Goal: Information Seeking & Learning: Learn about a topic

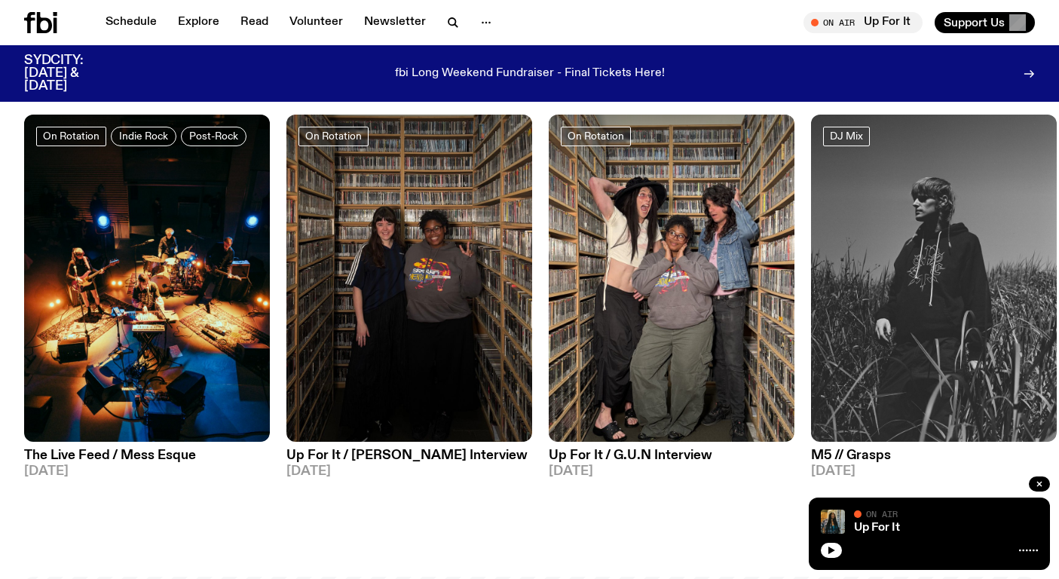
scroll to position [703, 0]
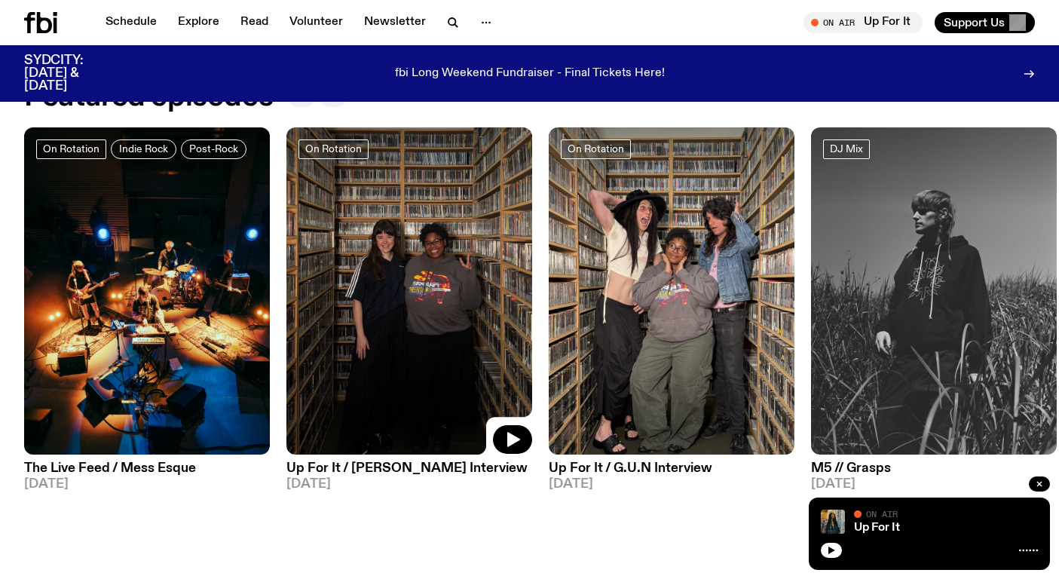
click at [424, 242] on img at bounding box center [409, 291] width 246 height 328
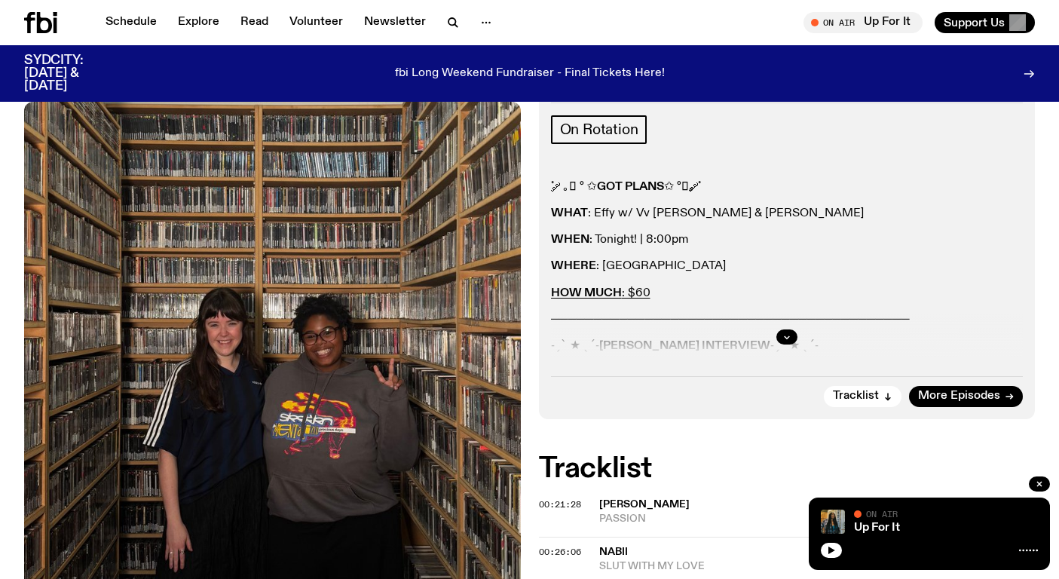
scroll to position [320, 0]
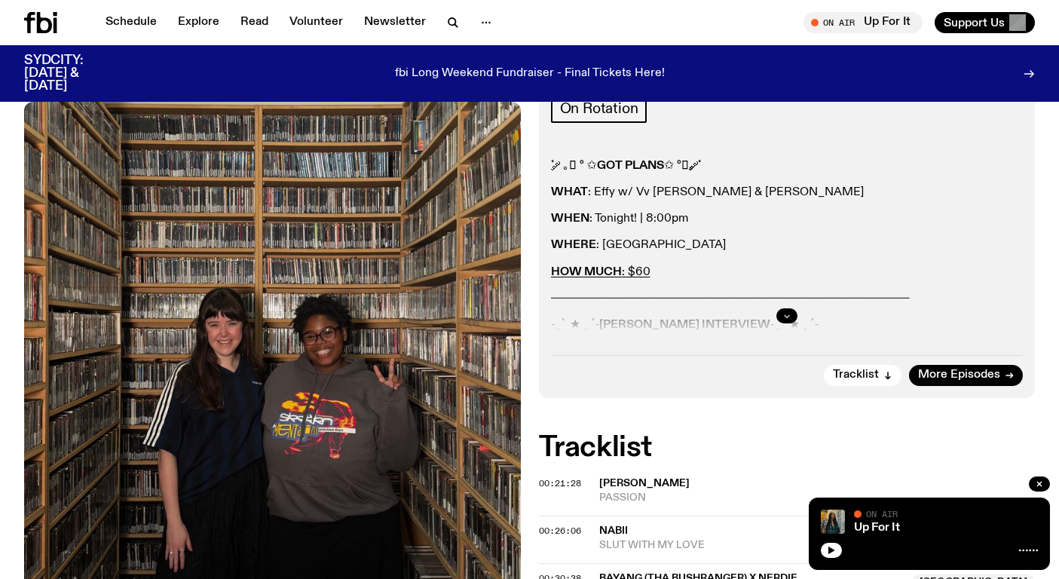
click at [779, 308] on button "button" at bounding box center [786, 315] width 21 height 15
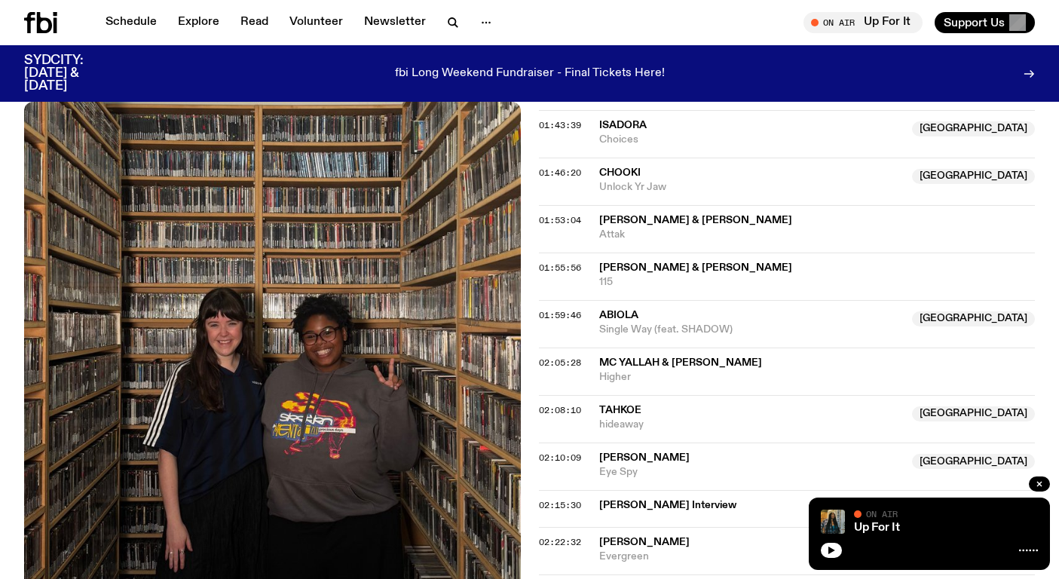
scroll to position [1499, 0]
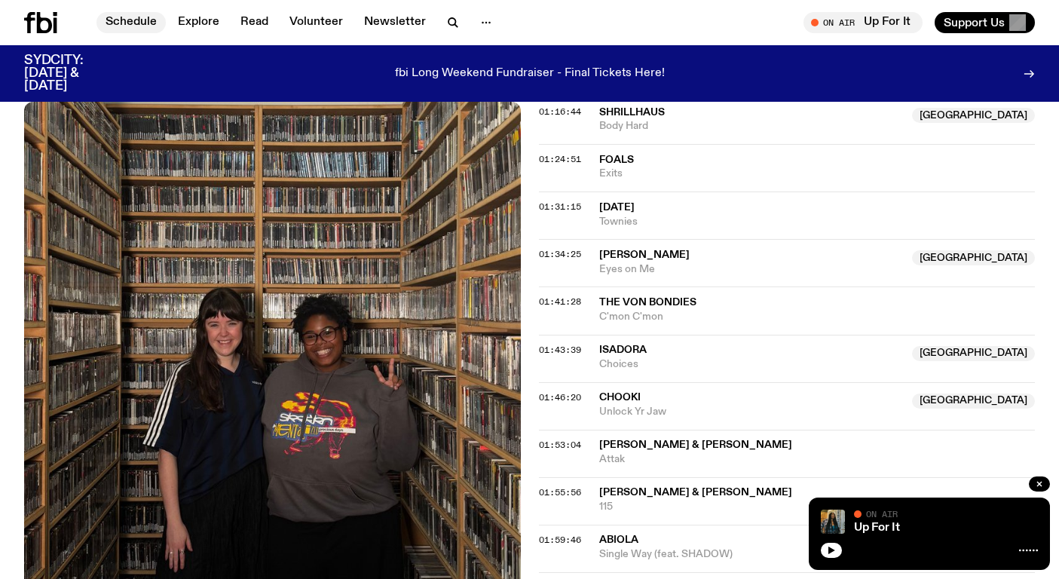
click at [144, 20] on link "Schedule" at bounding box center [130, 22] width 69 height 21
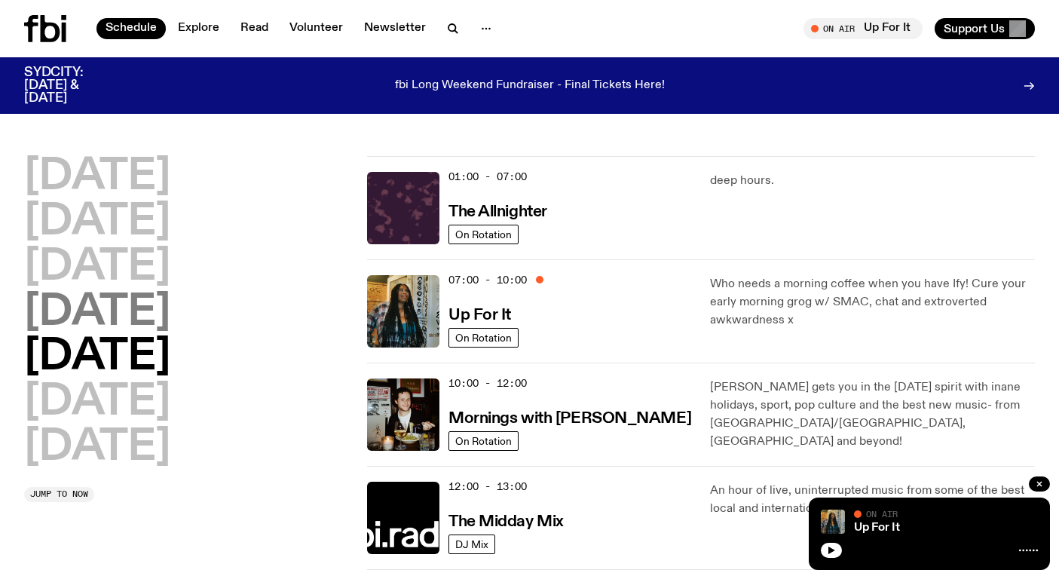
click at [146, 319] on h2 "[DATE]" at bounding box center [97, 313] width 146 height 42
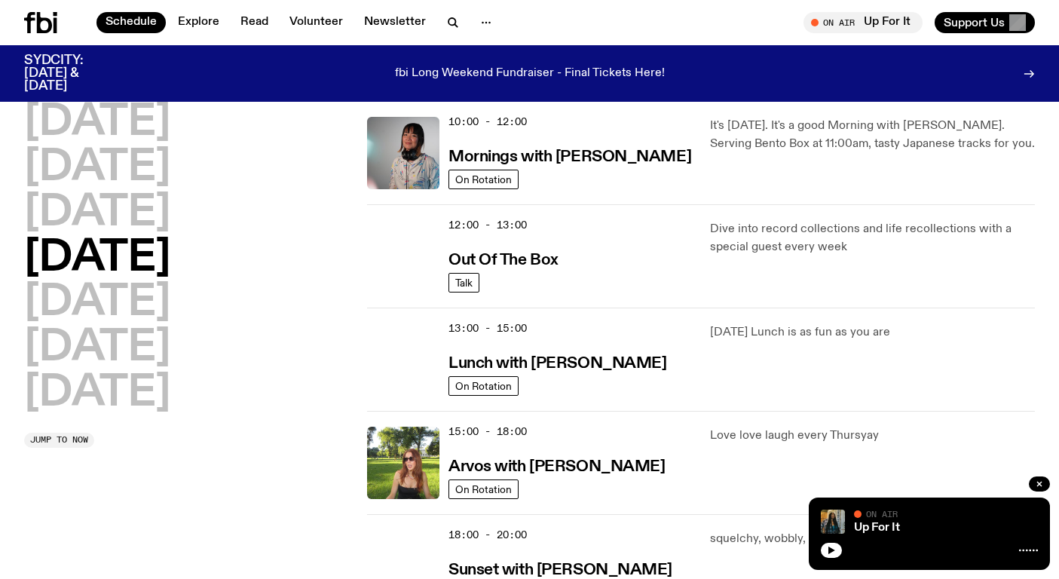
scroll to position [250, 0]
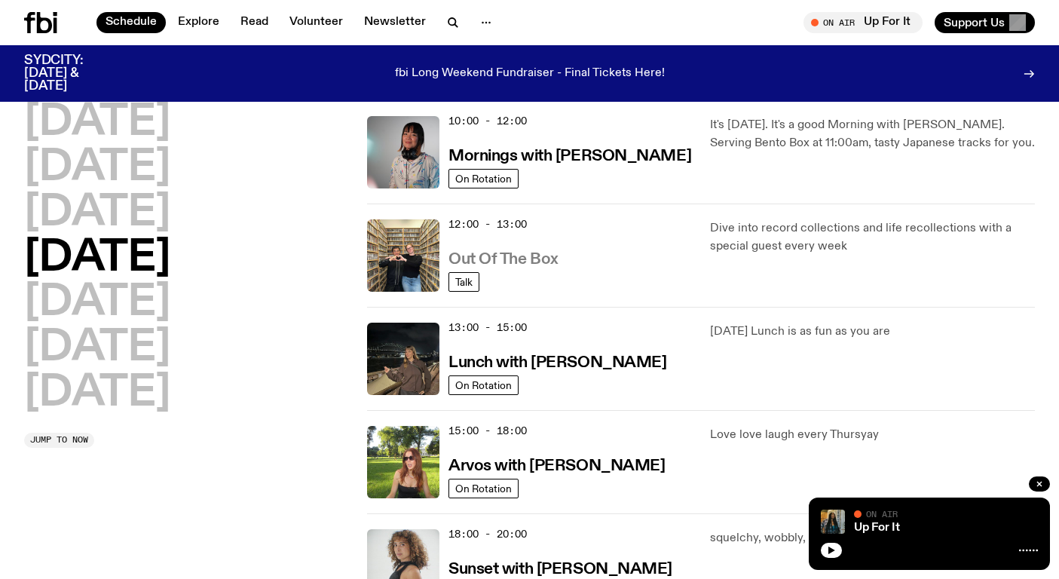
click at [531, 268] on h3 "Out Of The Box" at bounding box center [503, 260] width 110 height 16
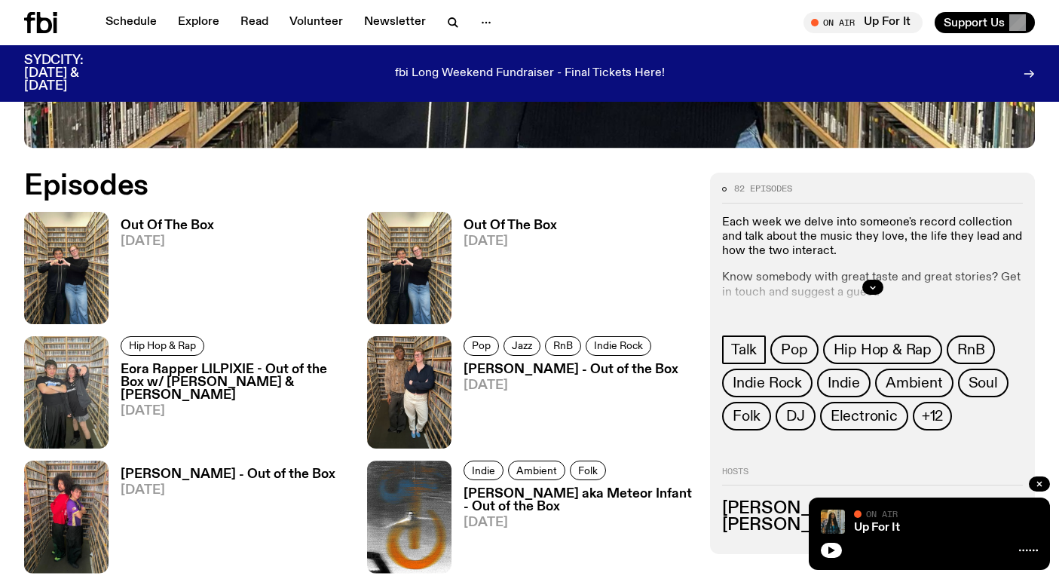
scroll to position [651, 0]
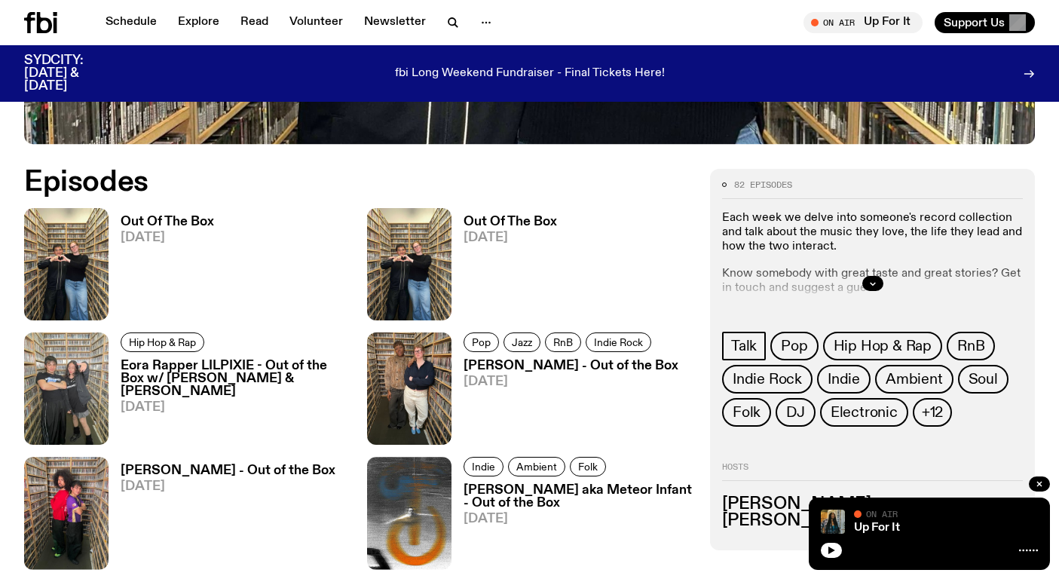
click at [149, 216] on h3 "Out Of The Box" at bounding box center [167, 222] width 93 height 13
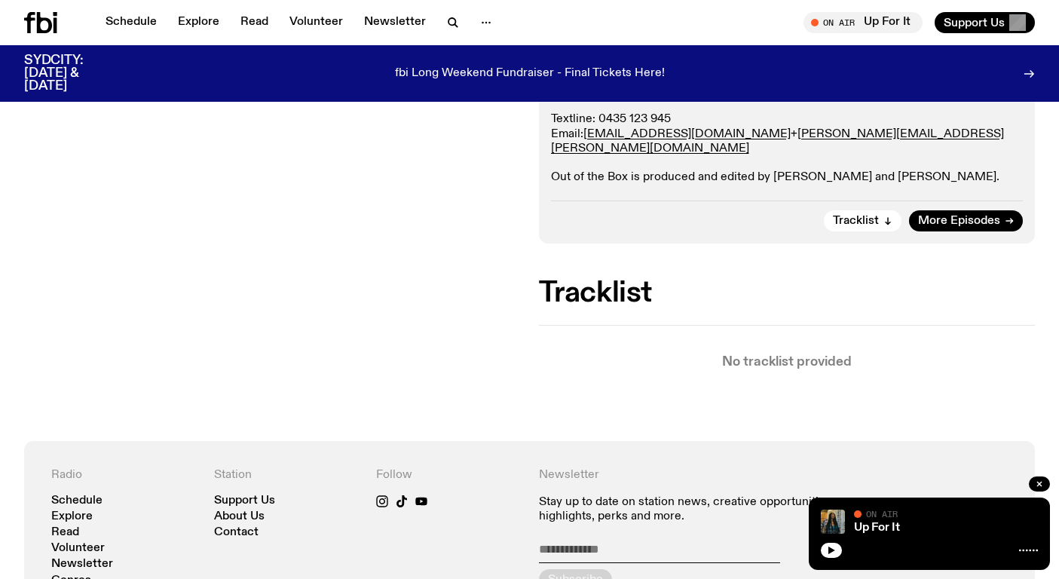
scroll to position [425, 0]
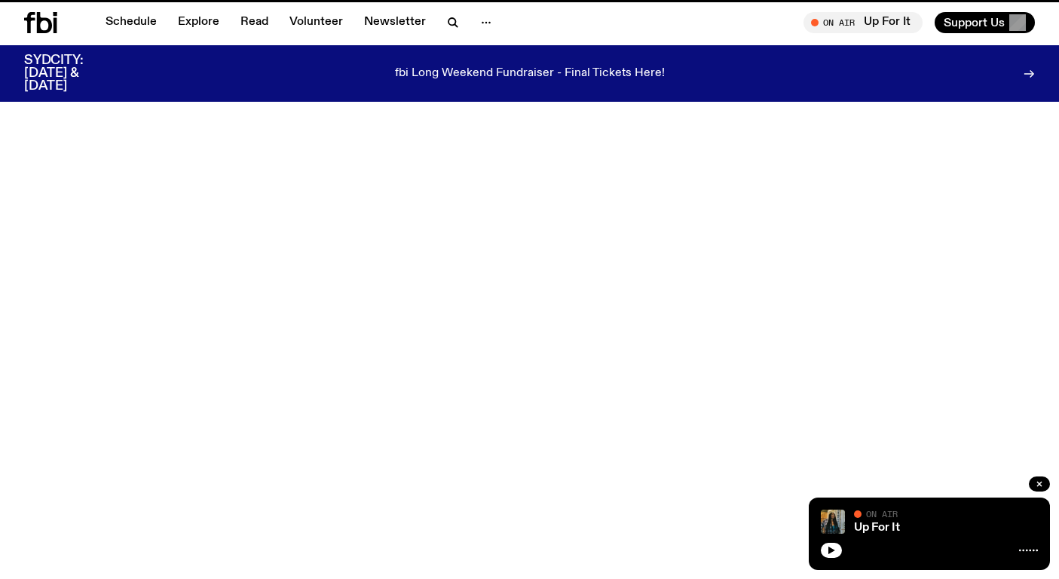
scroll to position [651, 0]
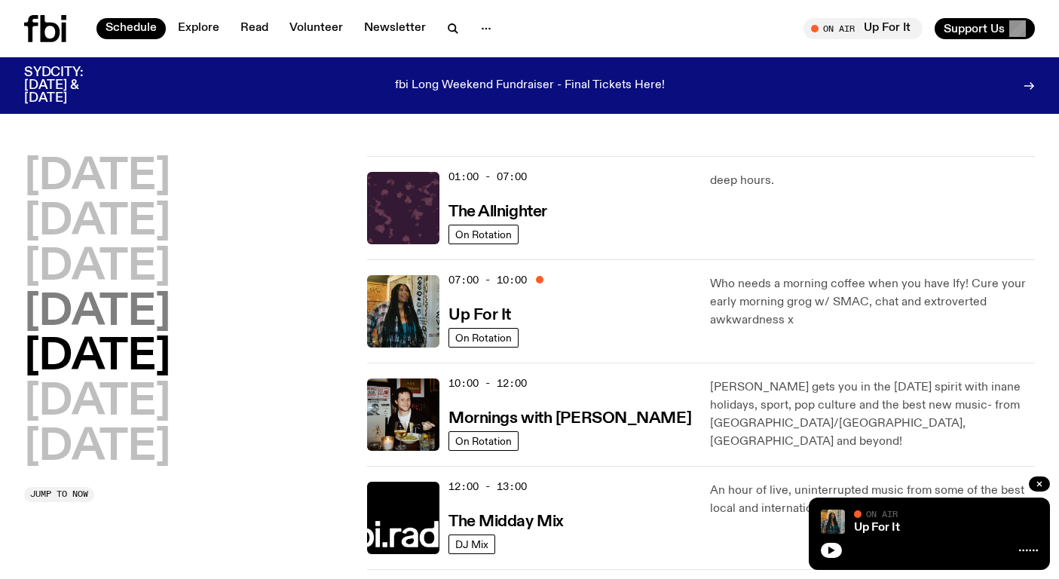
click at [167, 308] on h2 "[DATE]" at bounding box center [97, 313] width 146 height 42
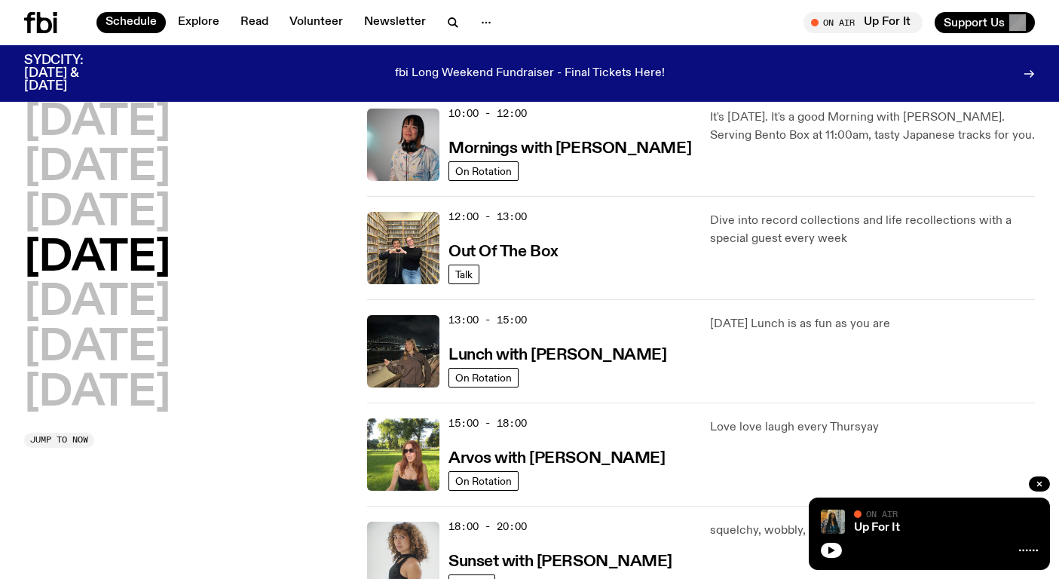
scroll to position [259, 0]
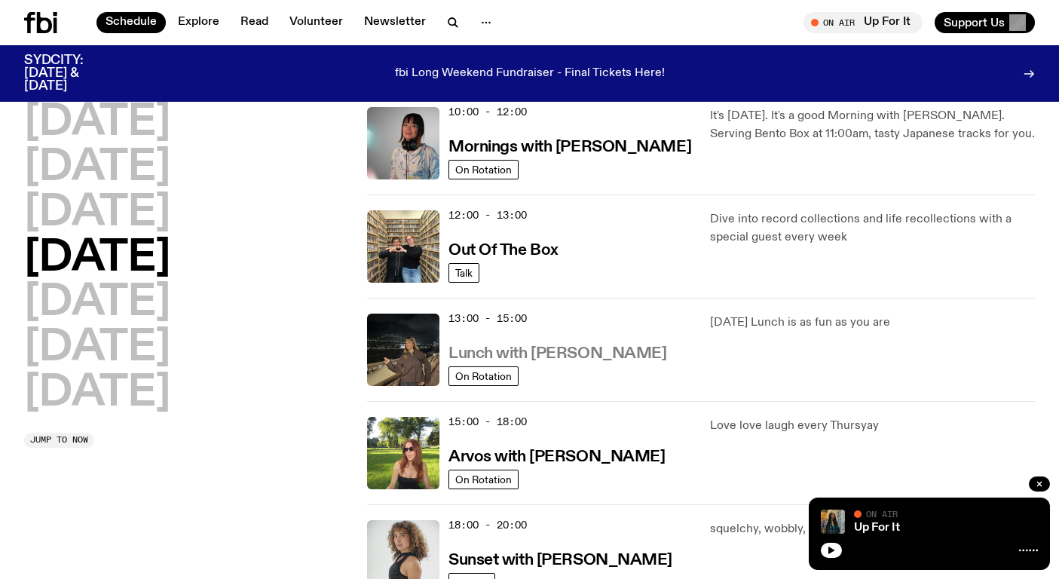
click at [543, 346] on h3 "Lunch with Izzy Page" at bounding box center [557, 354] width 218 height 16
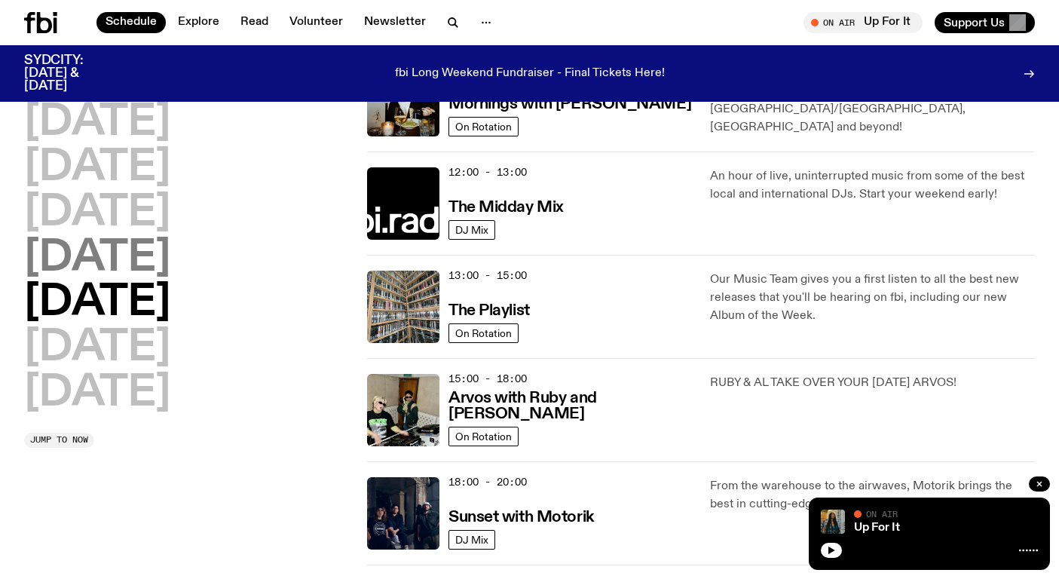
click at [167, 271] on h2 "[DATE]" at bounding box center [97, 258] width 146 height 42
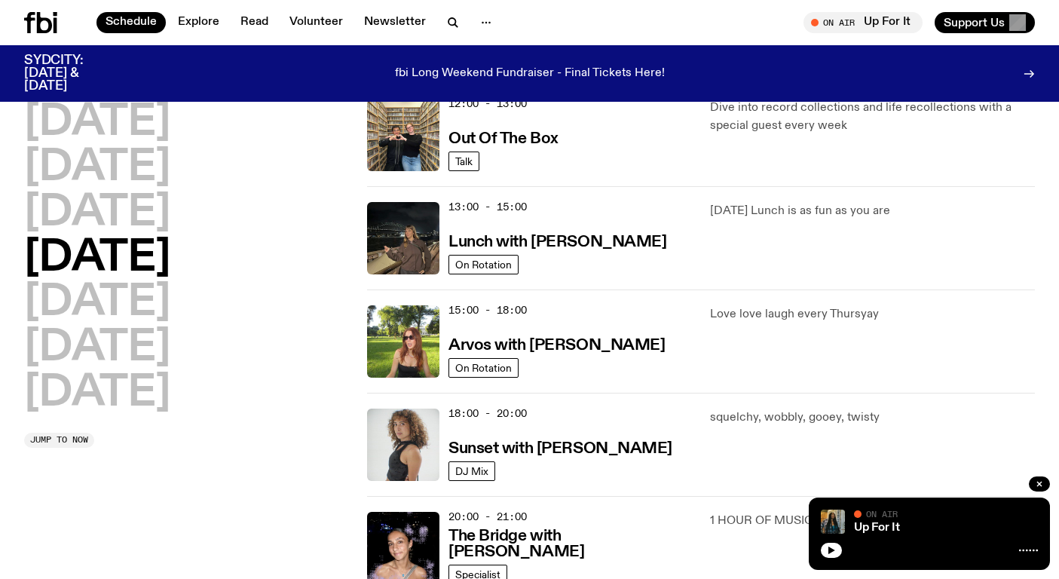
scroll to position [436, 0]
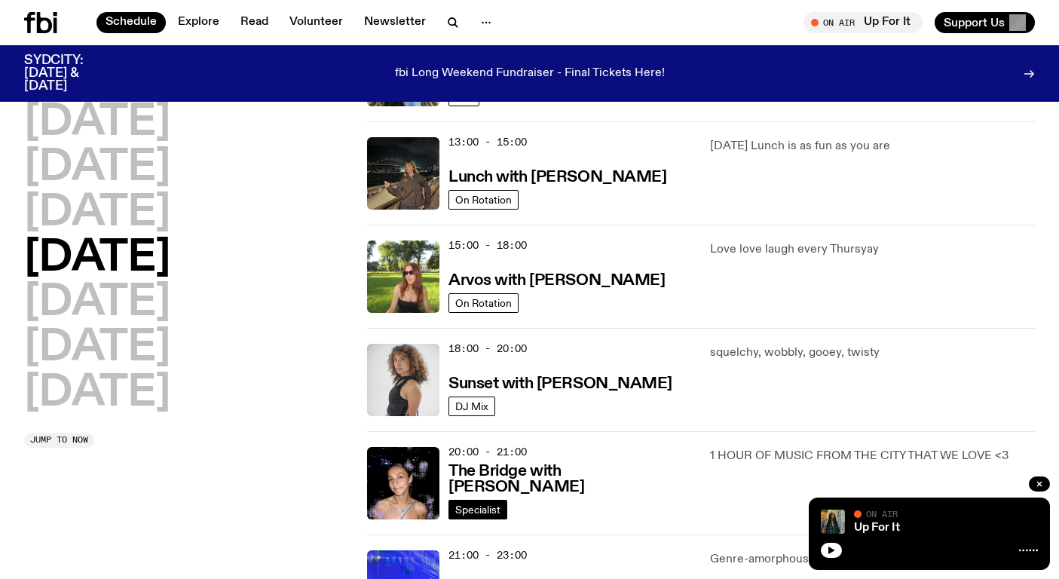
click at [496, 500] on link "Specialist" at bounding box center [477, 510] width 59 height 20
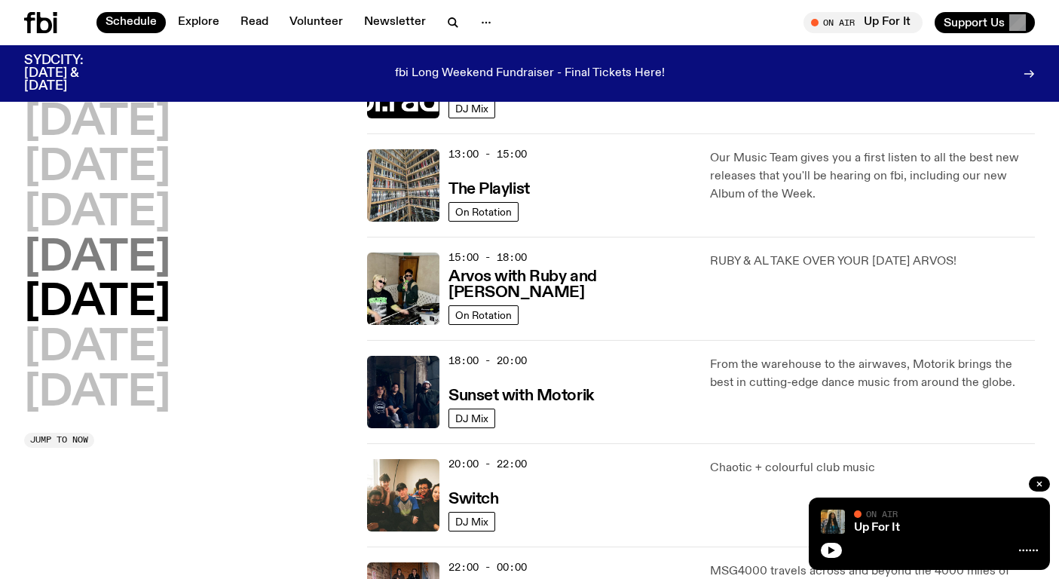
click at [154, 256] on h2 "[DATE]" at bounding box center [97, 258] width 146 height 42
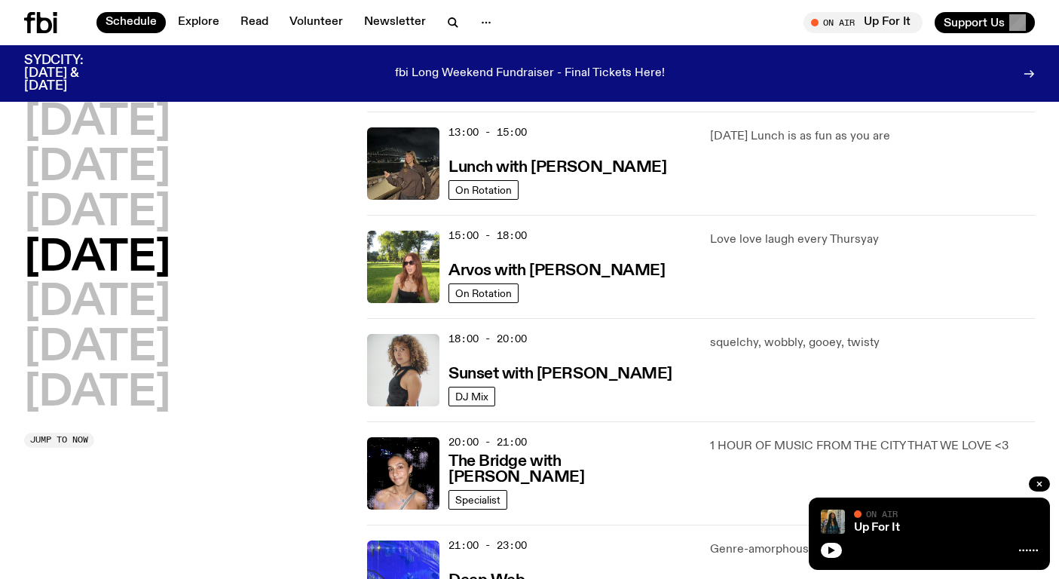
scroll to position [448, 0]
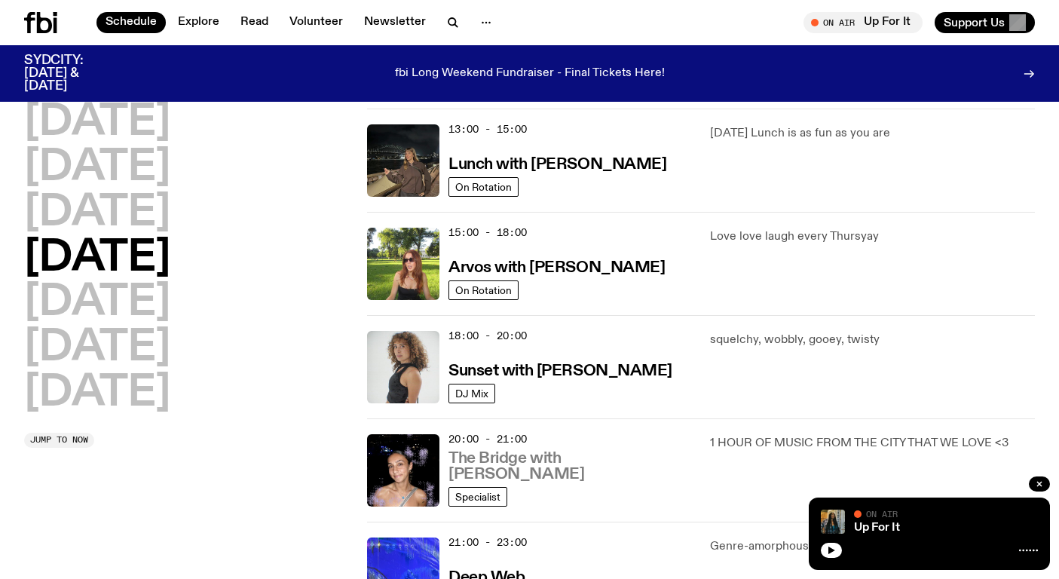
click at [536, 476] on h3 "The Bridge with Kez Finn" at bounding box center [569, 467] width 243 height 32
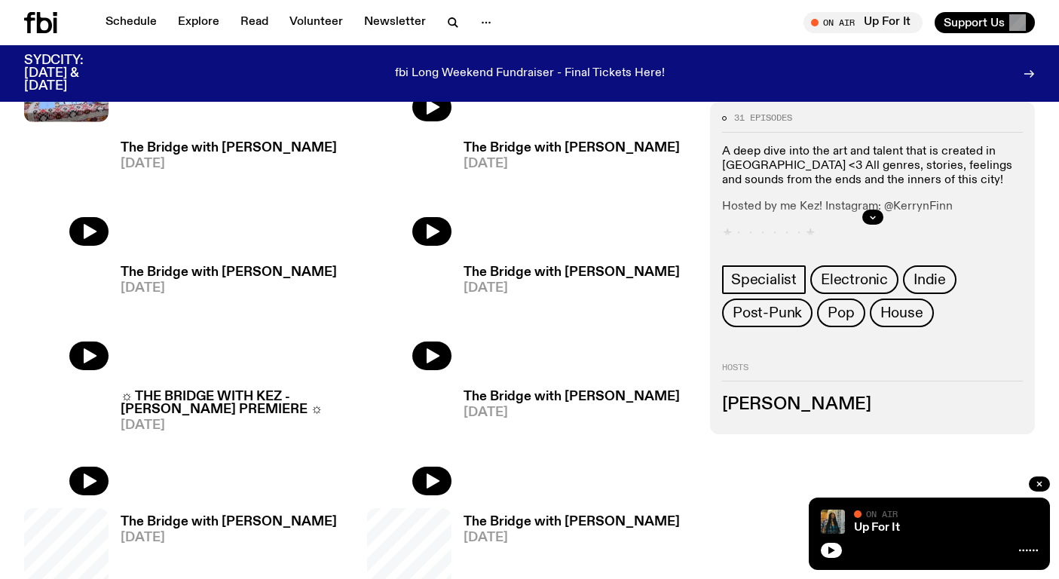
scroll to position [704, 0]
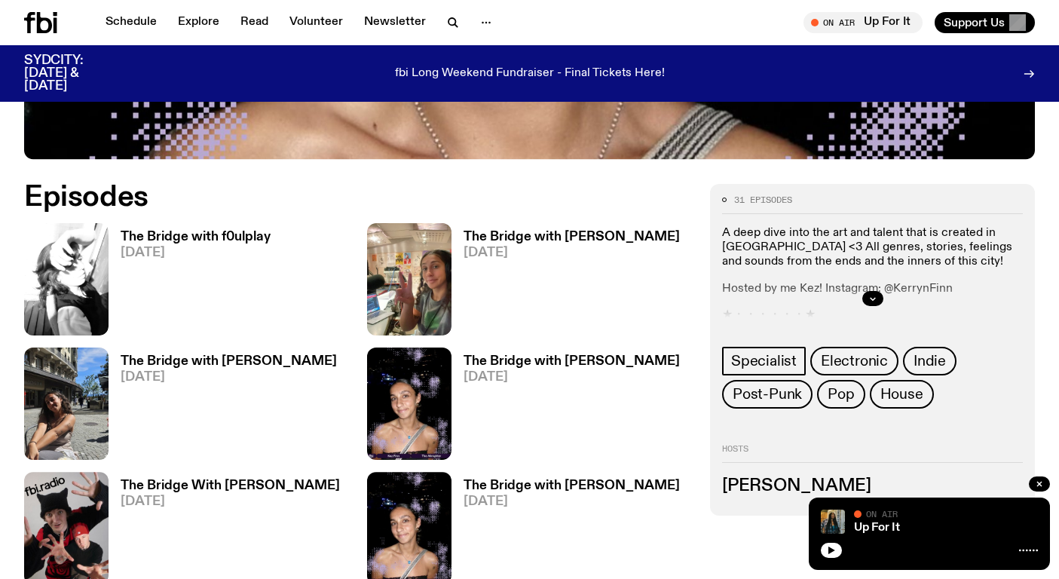
click at [235, 231] on h3 "The Bridge with f0ulplay" at bounding box center [196, 237] width 150 height 13
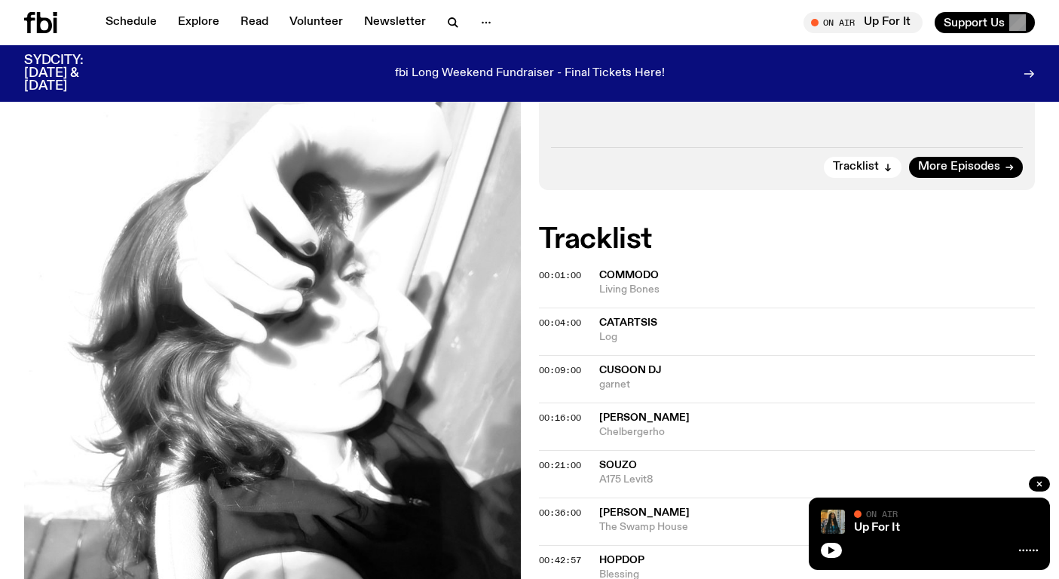
scroll to position [19, 0]
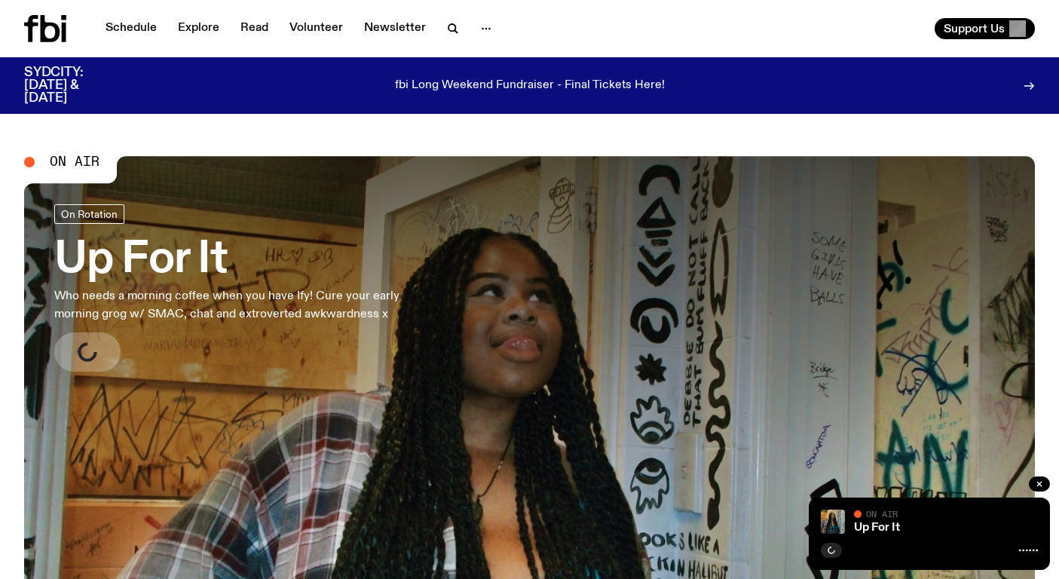
click at [415, 276] on h3 "Up For It" at bounding box center [247, 260] width 386 height 42
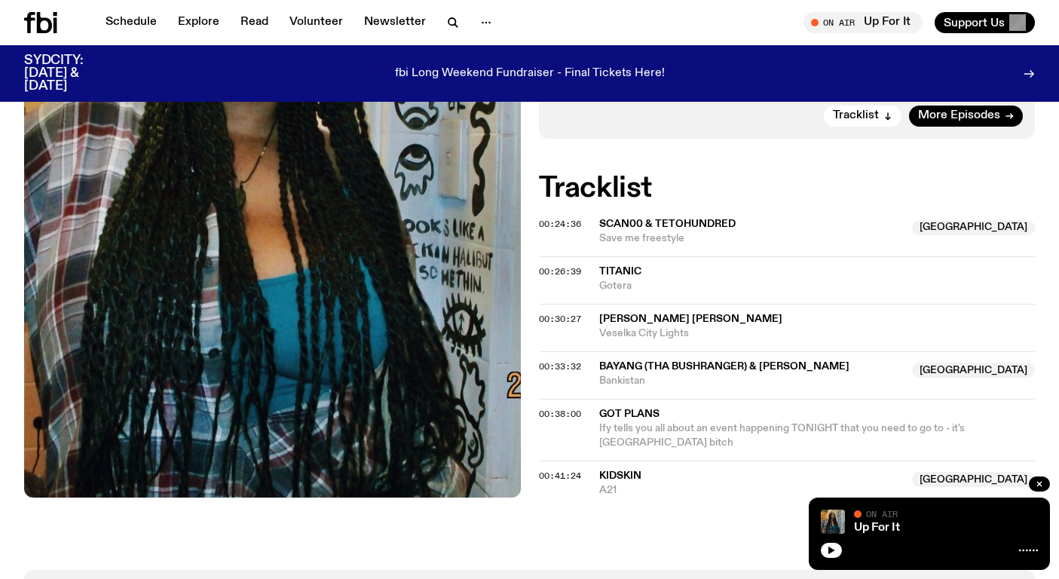
scroll to position [582, 0]
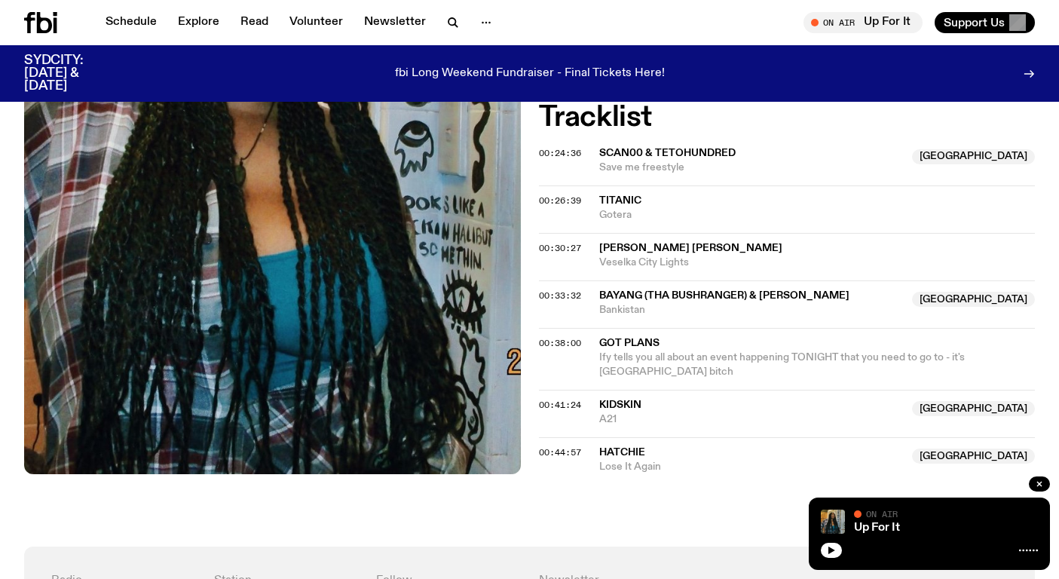
click at [501, 69] on p "fbi Long Weekend Fundraiser - Final Tickets Here!" at bounding box center [530, 74] width 270 height 14
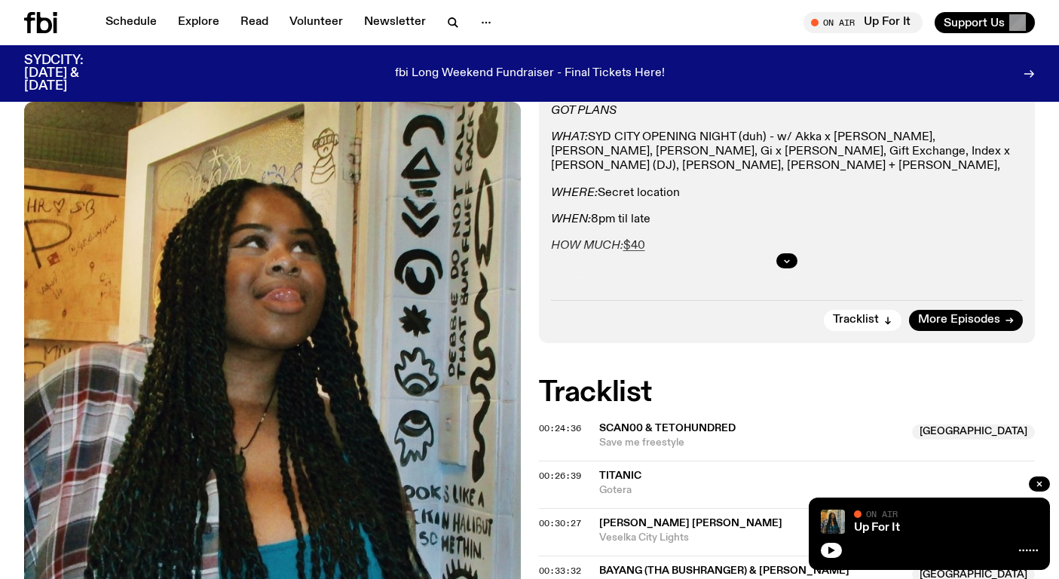
scroll to position [307, 0]
click at [784, 257] on icon "button" at bounding box center [786, 261] width 9 height 9
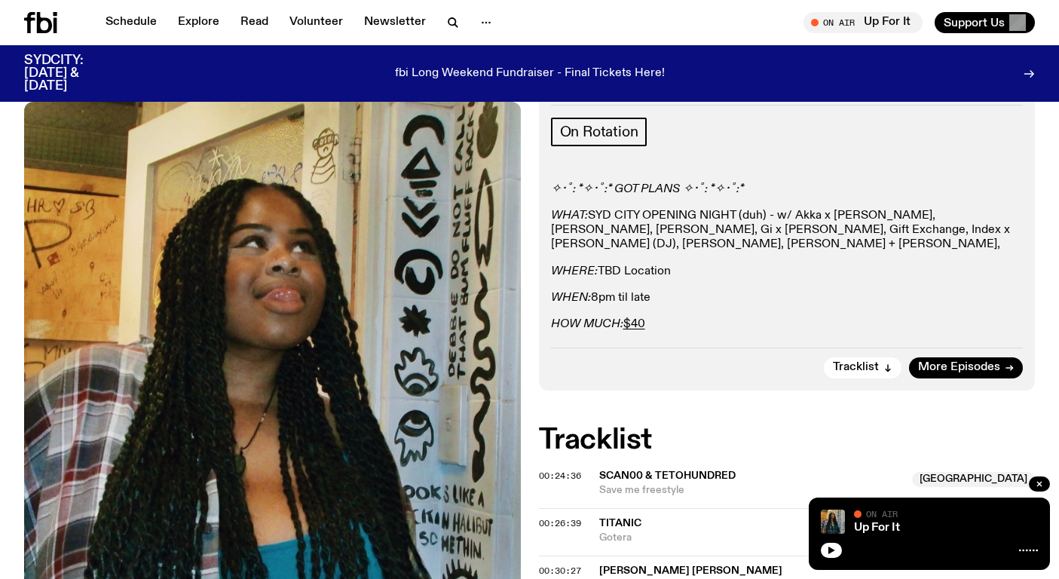
scroll to position [226, 0]
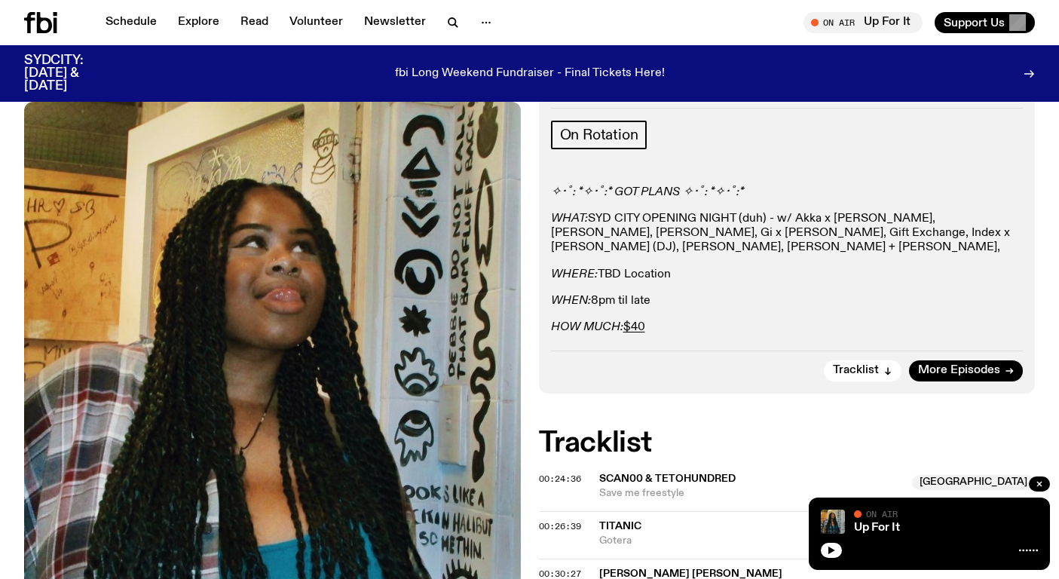
click at [736, 364] on div "Tracklist More Episodes" at bounding box center [787, 365] width 472 height 31
click at [704, 229] on p "WHAT: SYD CITY OPENING NIGHT (duh) - w/ Akka x Darren Lesaguis, Bract, Elina, G…" at bounding box center [787, 234] width 472 height 44
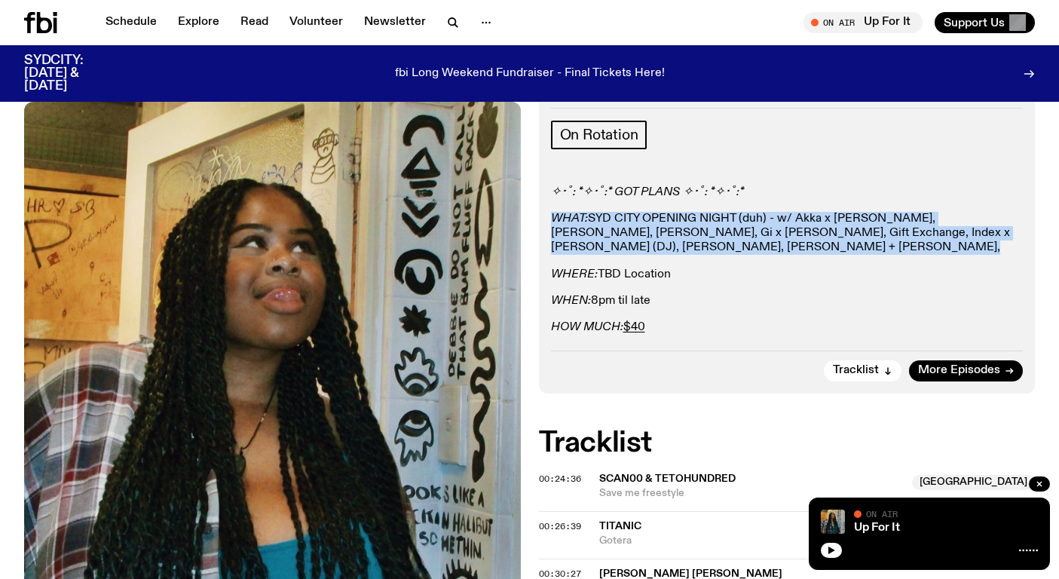
click at [641, 224] on p "WHAT: SYD CITY OPENING NIGHT (duh) - w/ Akka x Darren Lesaguis, Bract, Elina, G…" at bounding box center [787, 234] width 472 height 44
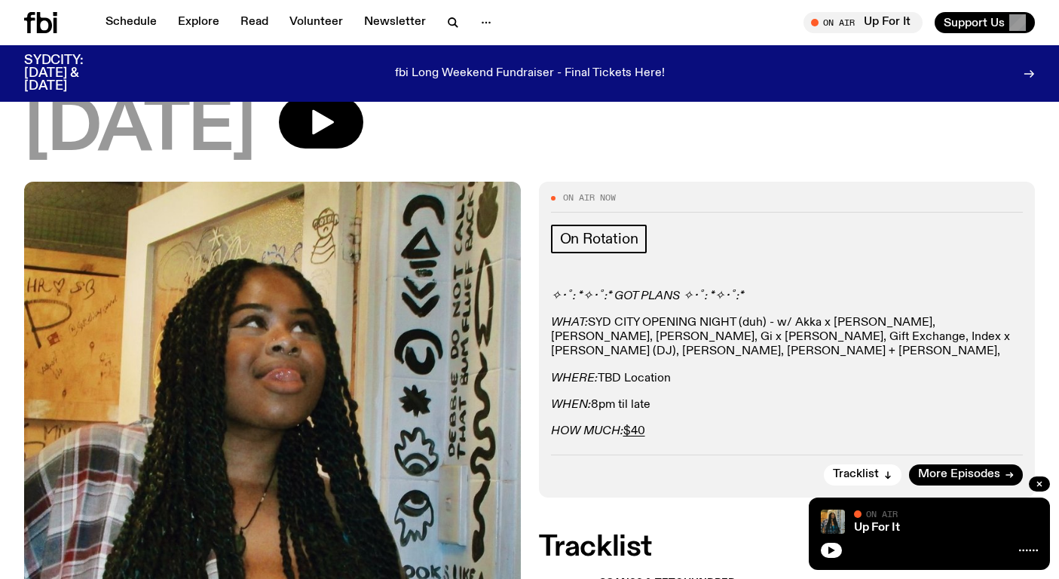
scroll to position [121, 0]
click at [640, 427] on link "$40" at bounding box center [634, 432] width 22 height 12
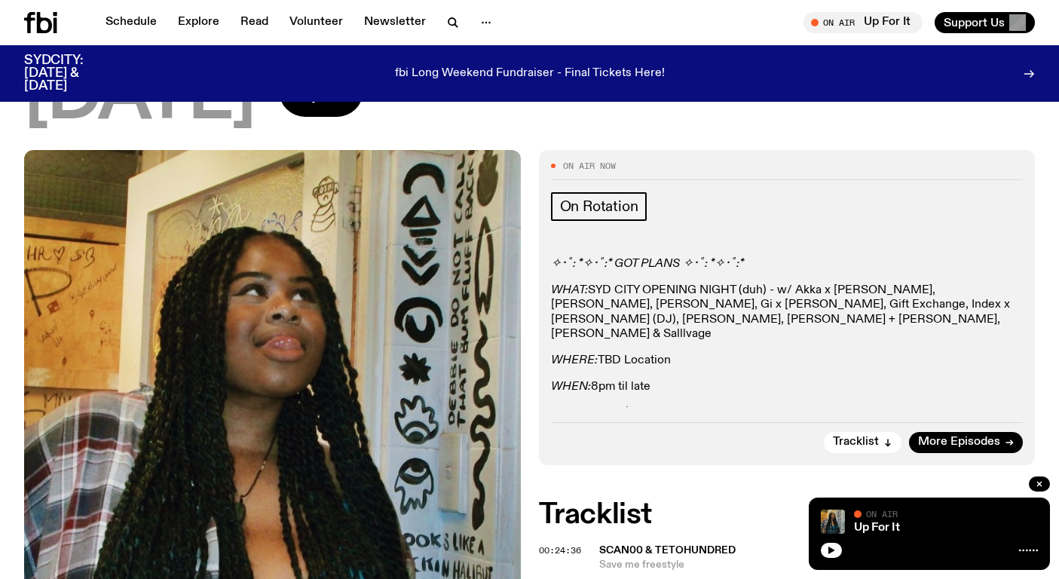
scroll to position [399, 0]
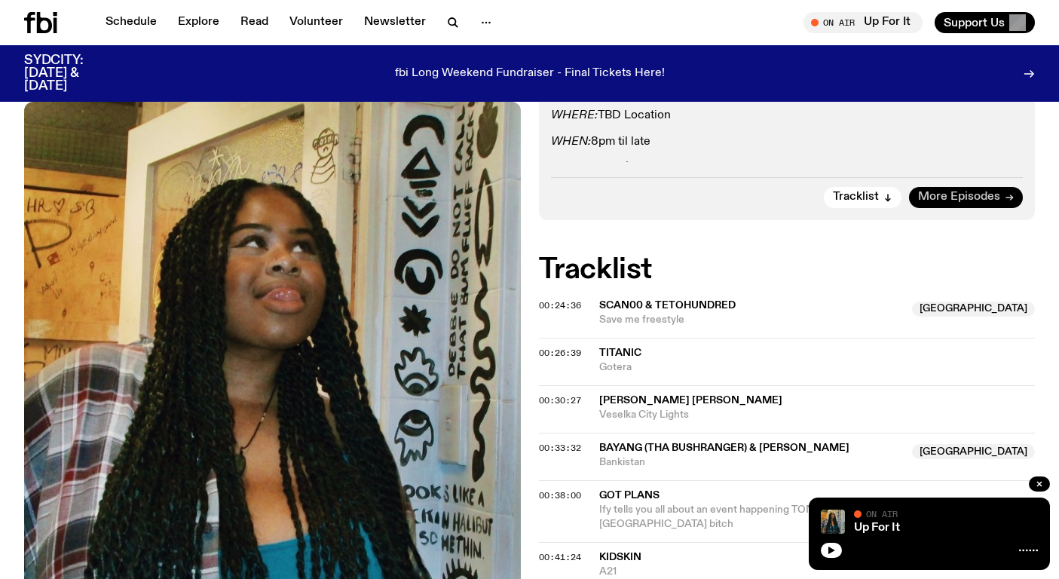
click at [971, 193] on span "More Episodes" at bounding box center [959, 196] width 82 height 11
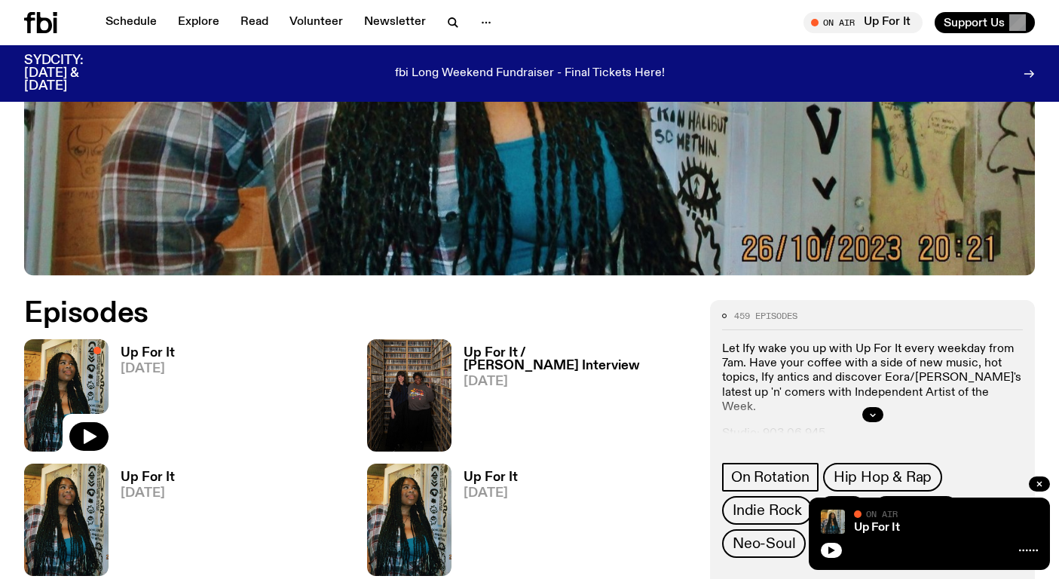
scroll to position [518, 0]
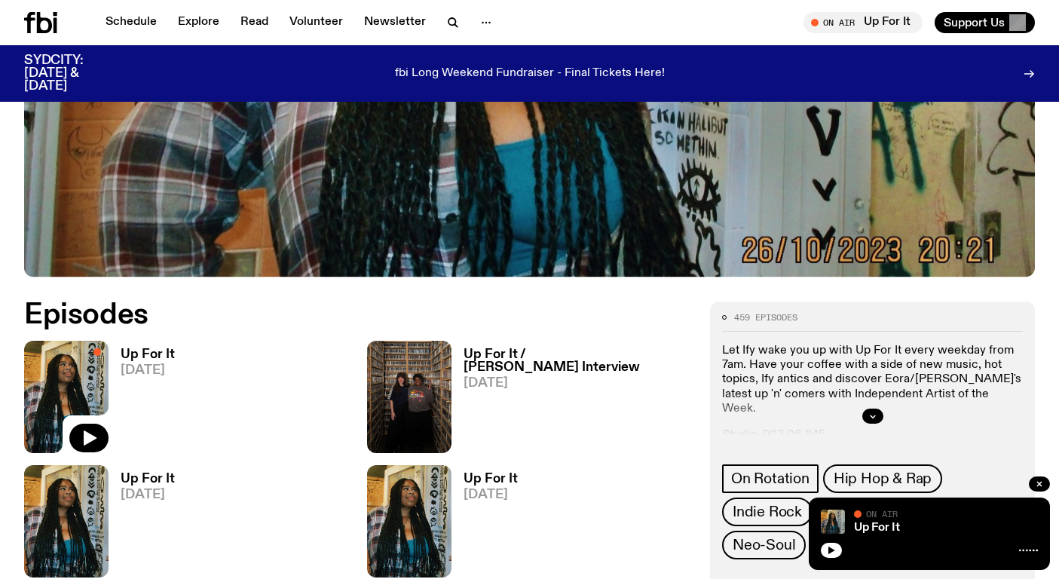
click at [584, 353] on h3 "Up For It / [PERSON_NAME] Interview" at bounding box center [577, 361] width 228 height 26
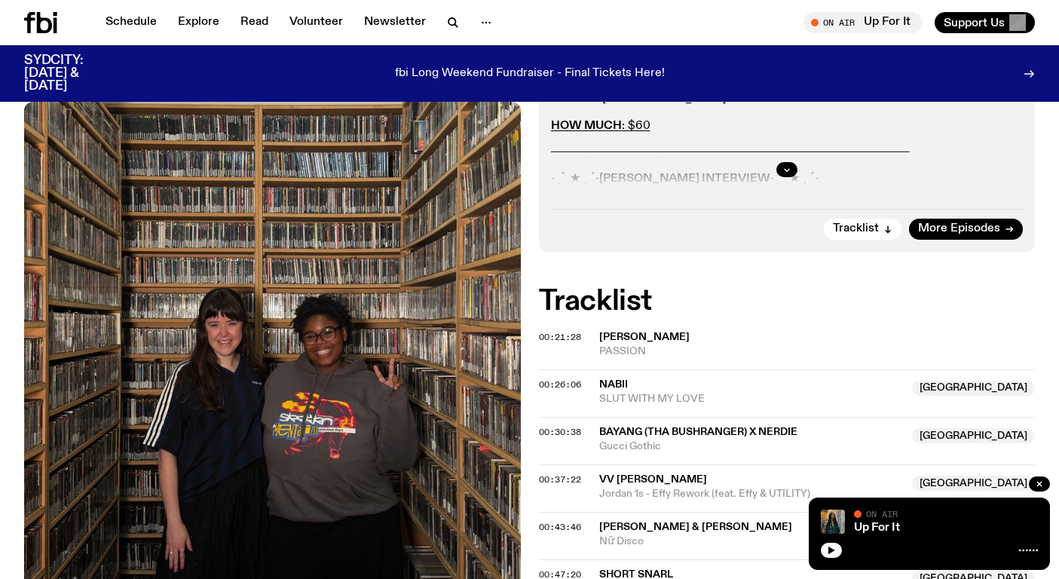
scroll to position [317, 0]
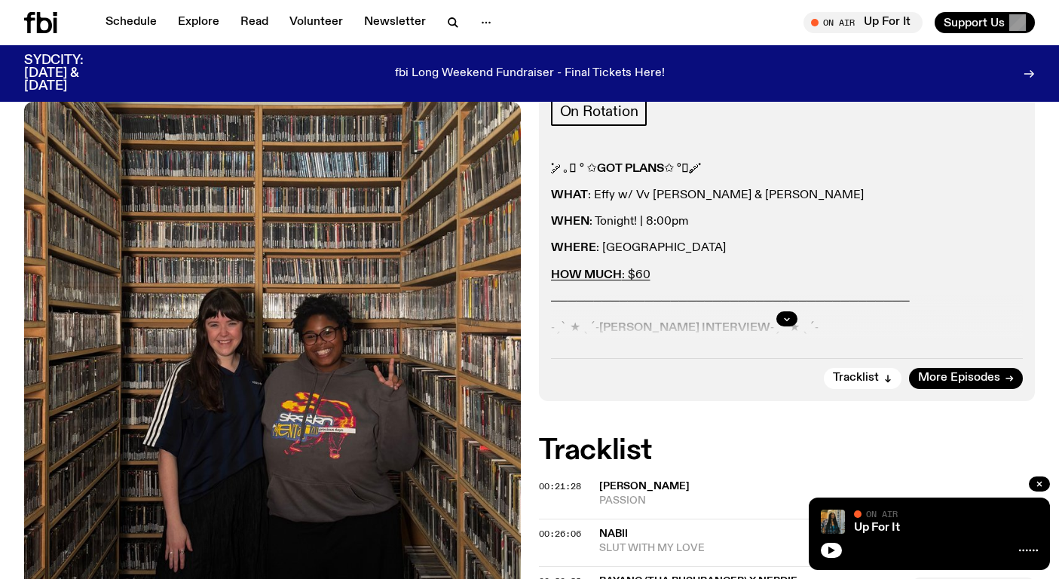
click at [677, 298] on div at bounding box center [787, 319] width 472 height 48
click at [787, 308] on div at bounding box center [787, 319] width 472 height 48
click at [786, 315] on icon "button" at bounding box center [786, 318] width 9 height 9
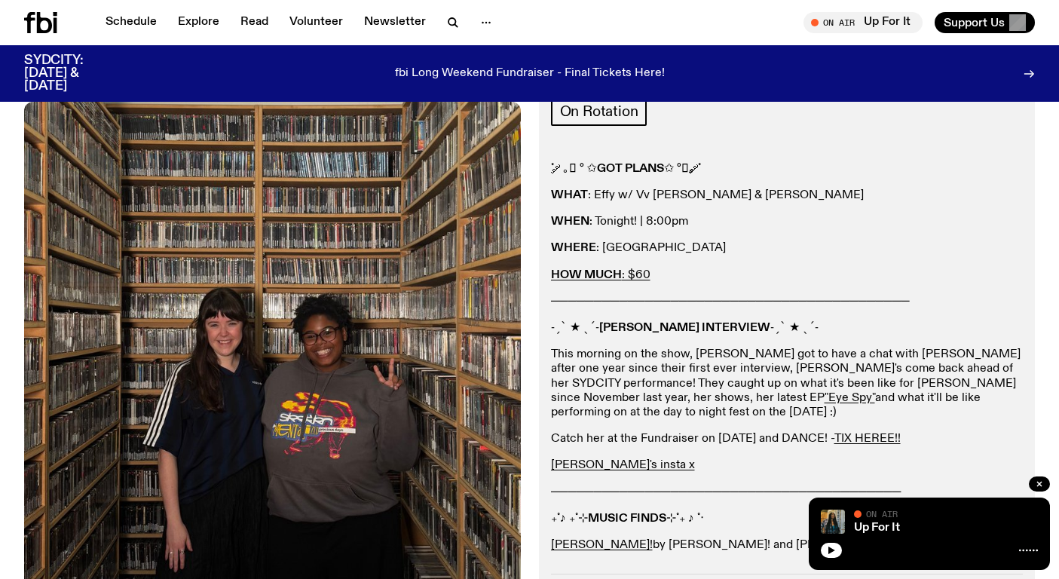
click at [719, 296] on p "──────────────────────────────────────────" at bounding box center [787, 302] width 472 height 14
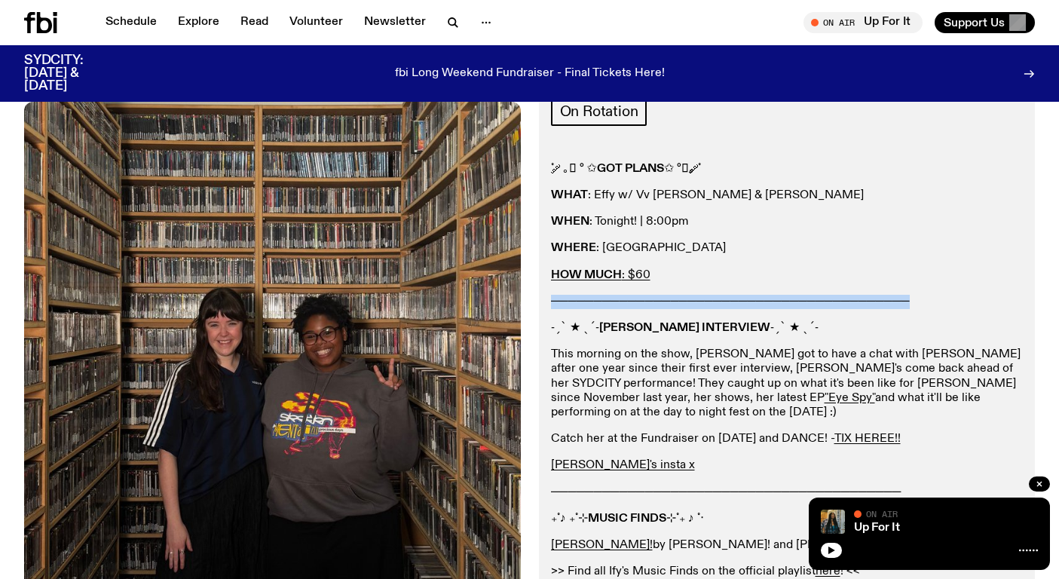
click at [719, 296] on p "──────────────────────────────────────────" at bounding box center [787, 302] width 472 height 14
copy div "──────────────────────────────────────────"
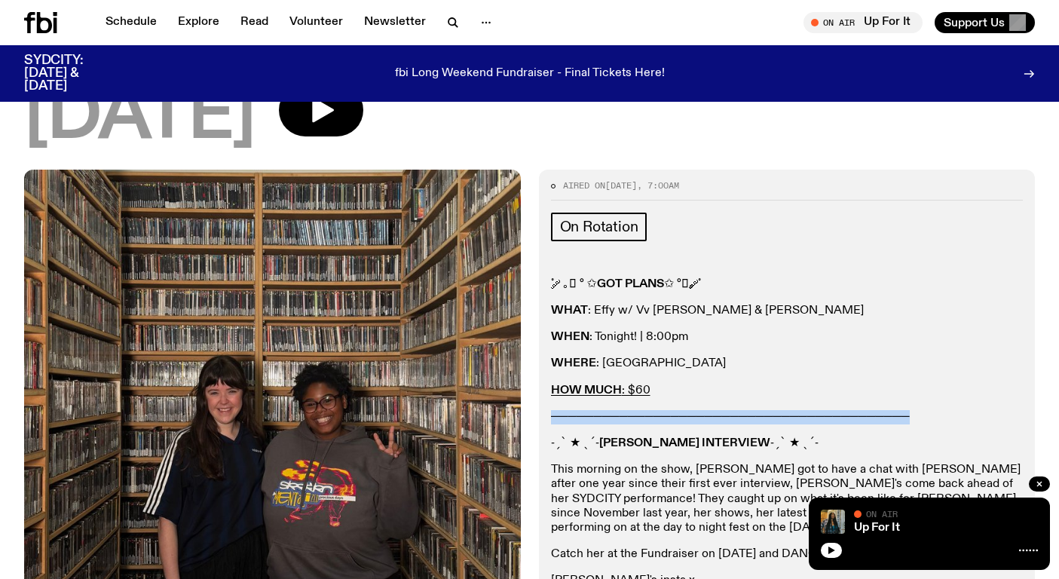
scroll to position [0, 0]
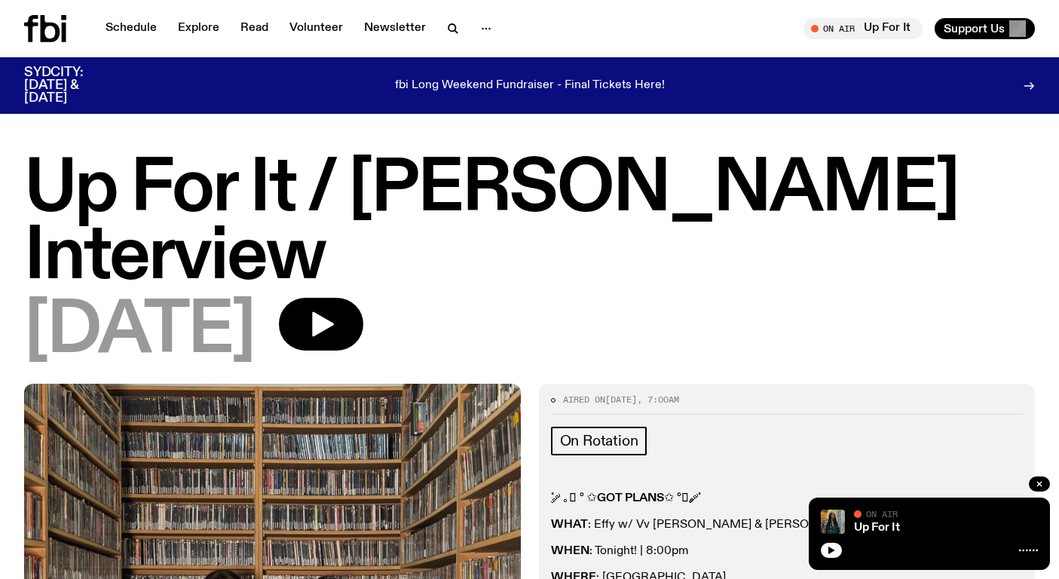
click at [44, 33] on icon at bounding box center [51, 28] width 20 height 27
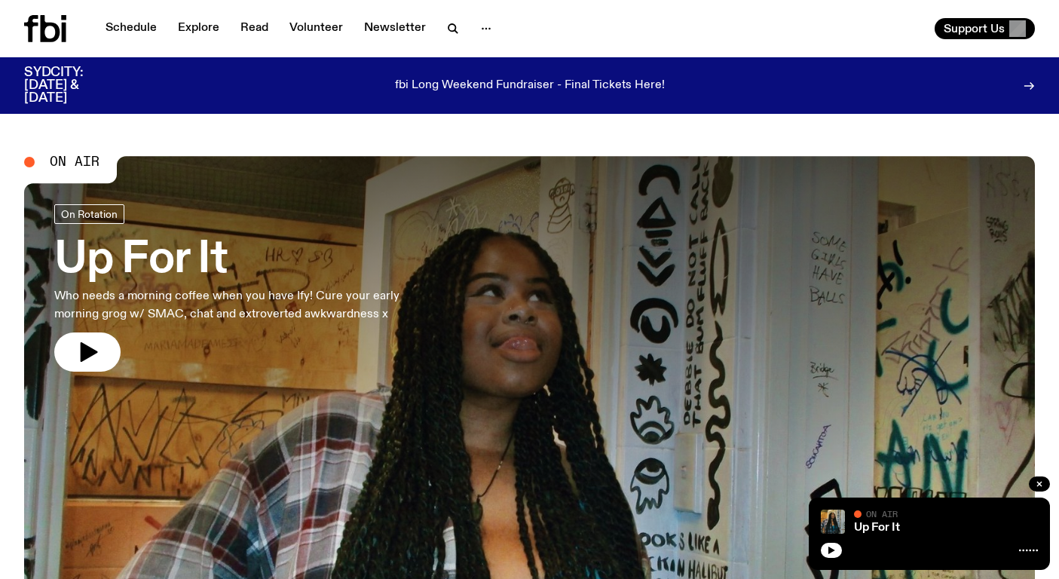
click at [179, 265] on h3 "Up For It" at bounding box center [247, 260] width 386 height 42
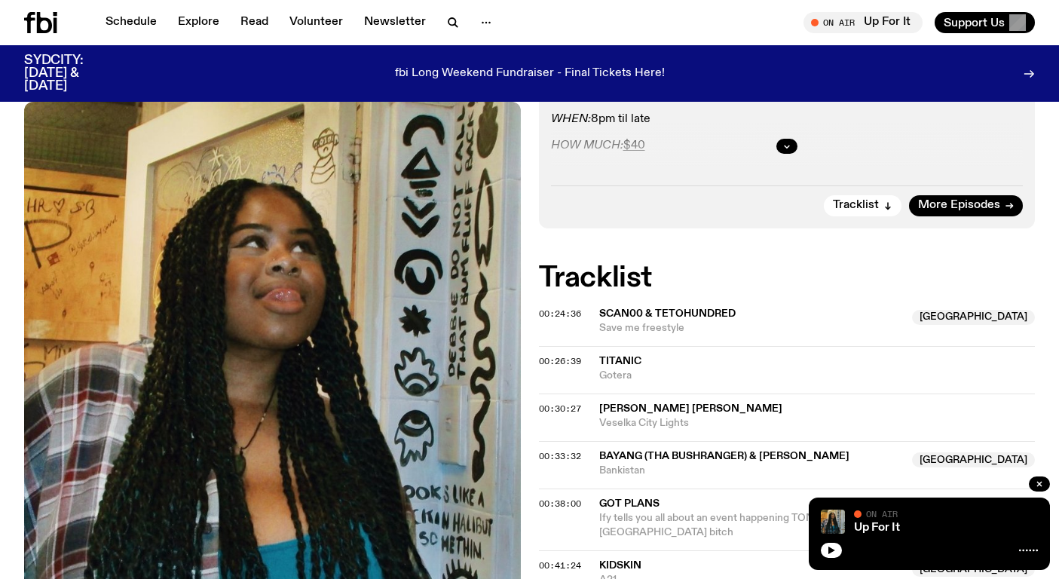
scroll to position [423, 0]
click at [782, 147] on icon "button" at bounding box center [786, 144] width 9 height 9
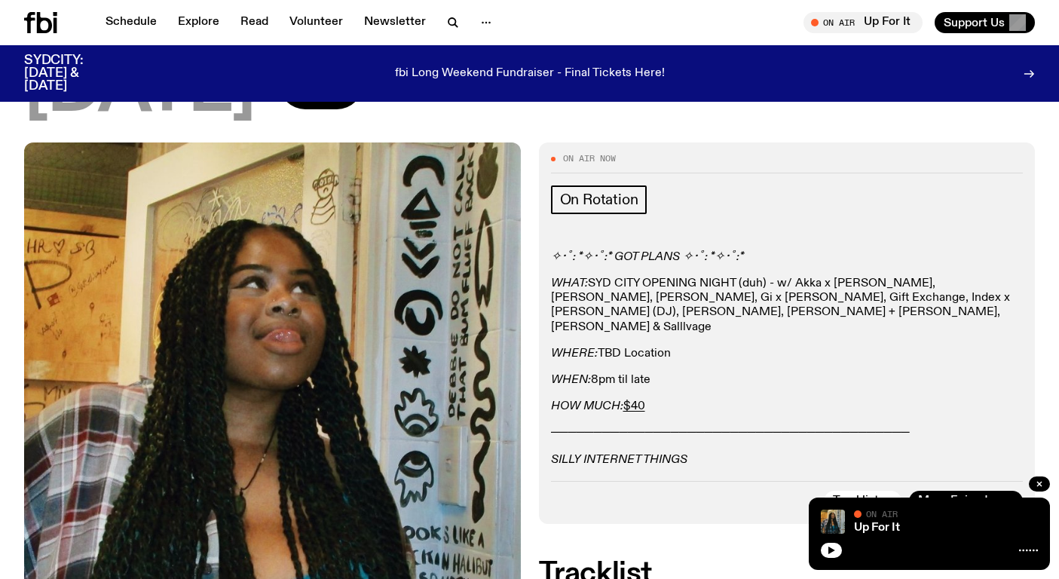
scroll to position [161, 0]
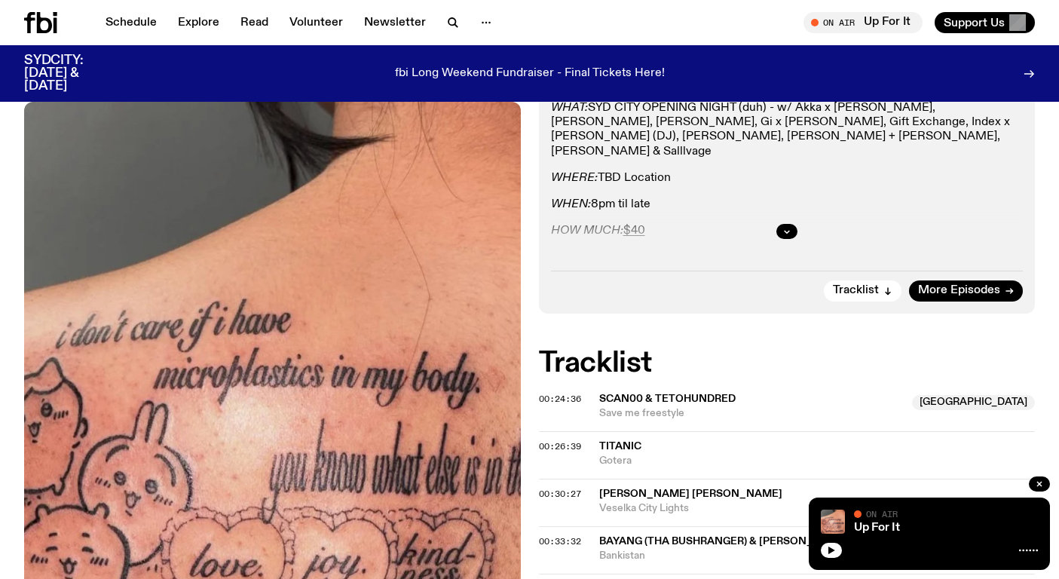
scroll to position [312, 0]
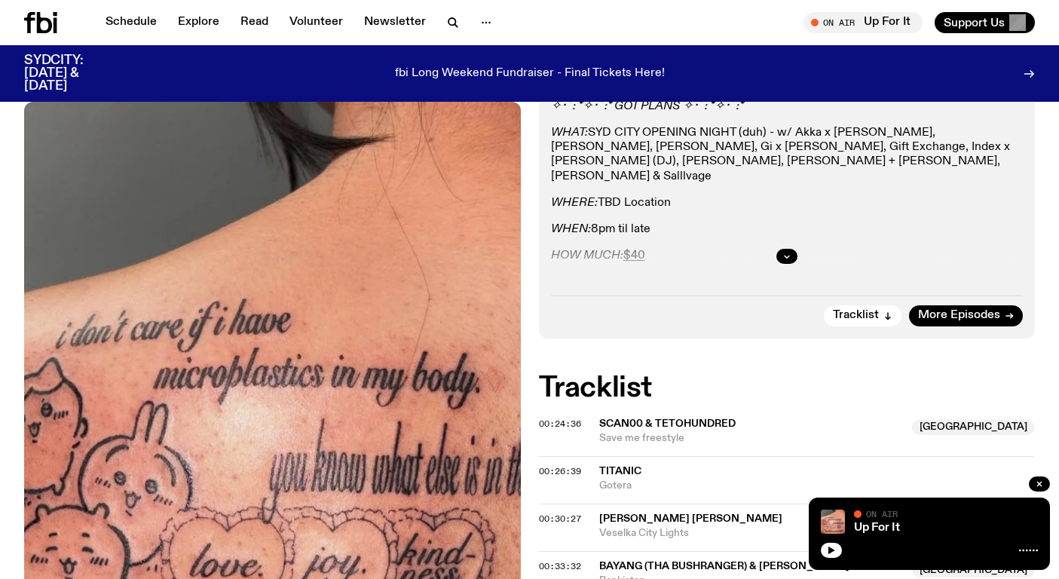
click at [778, 244] on div at bounding box center [787, 256] width 472 height 48
click at [785, 255] on icon "button" at bounding box center [786, 256] width 9 height 9
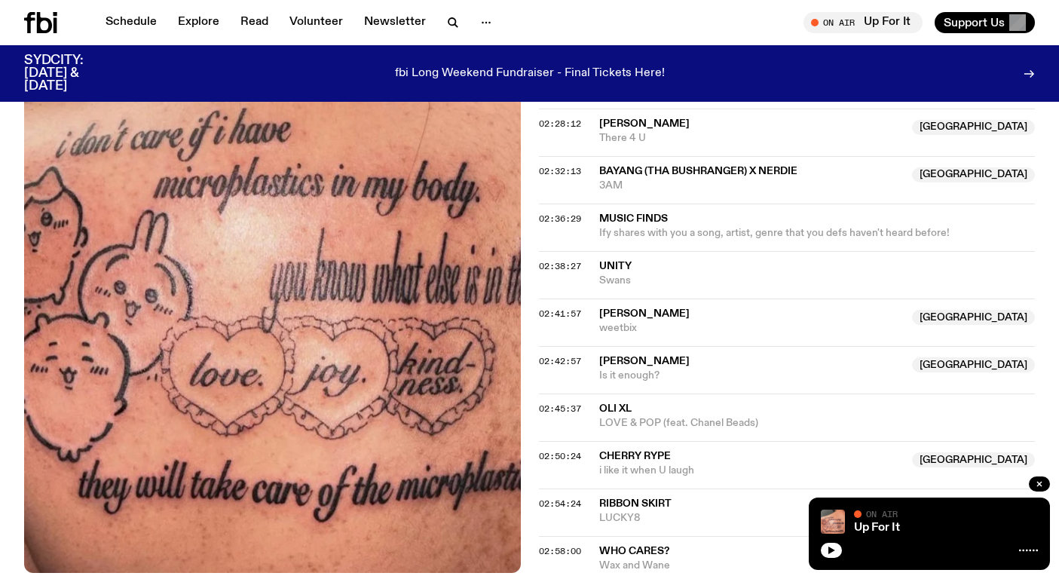
scroll to position [2430, 0]
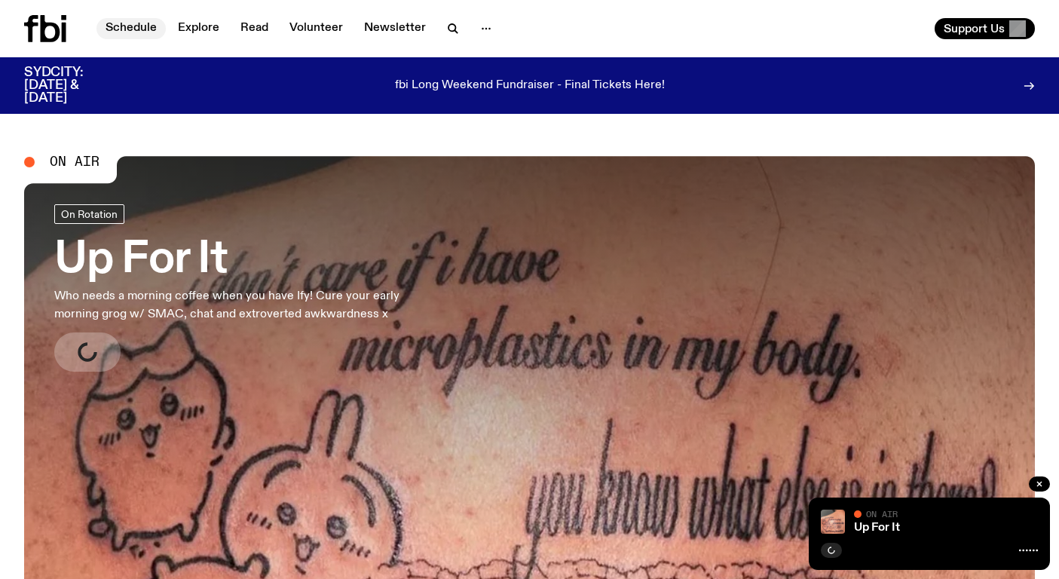
click at [121, 23] on link "Schedule" at bounding box center [130, 28] width 69 height 21
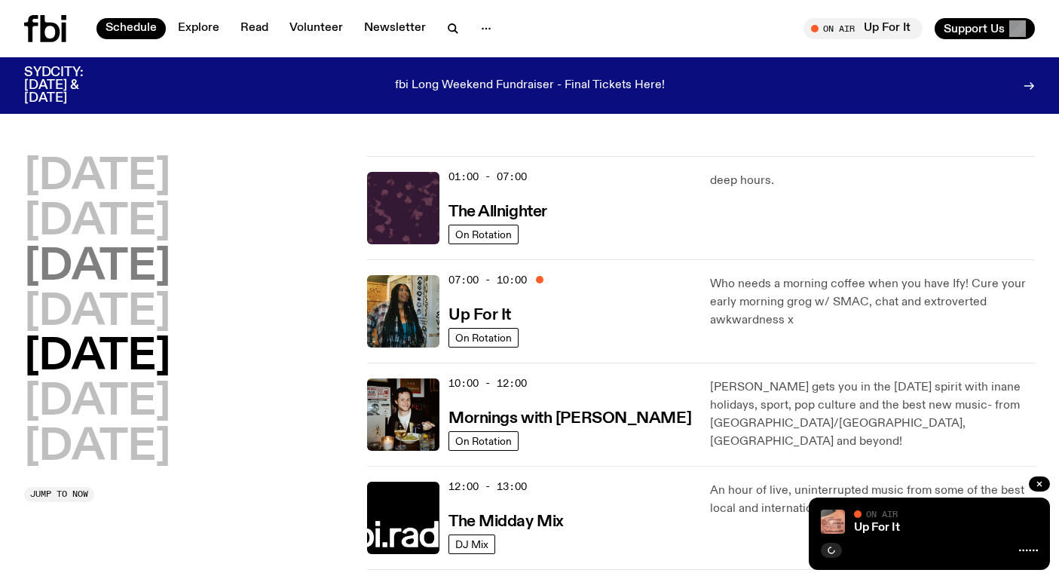
click at [170, 264] on h2 "[DATE]" at bounding box center [97, 267] width 146 height 42
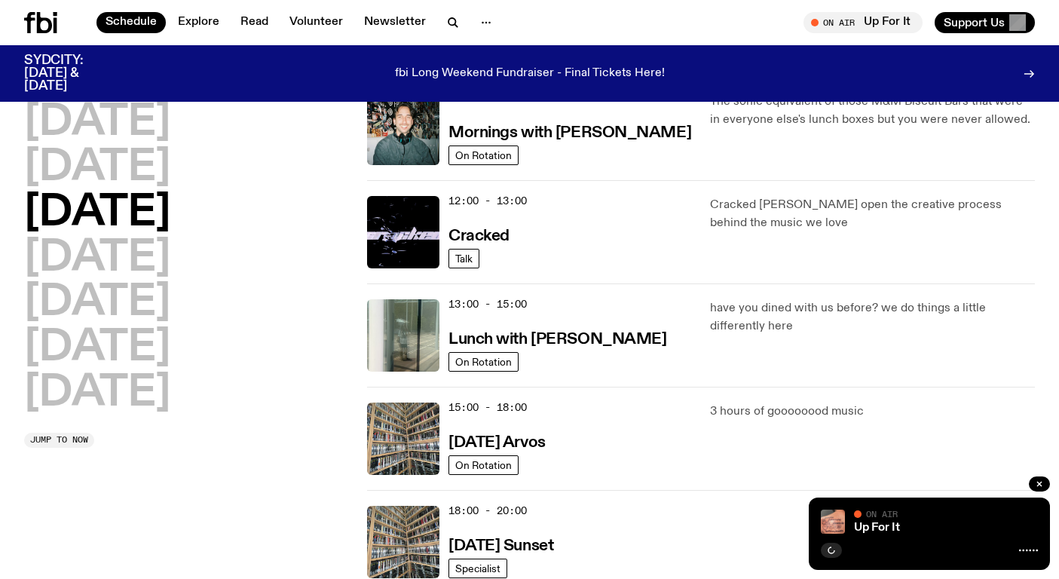
scroll to position [274, 0]
click at [529, 333] on h3 "Lunch with [PERSON_NAME]" at bounding box center [557, 339] width 218 height 16
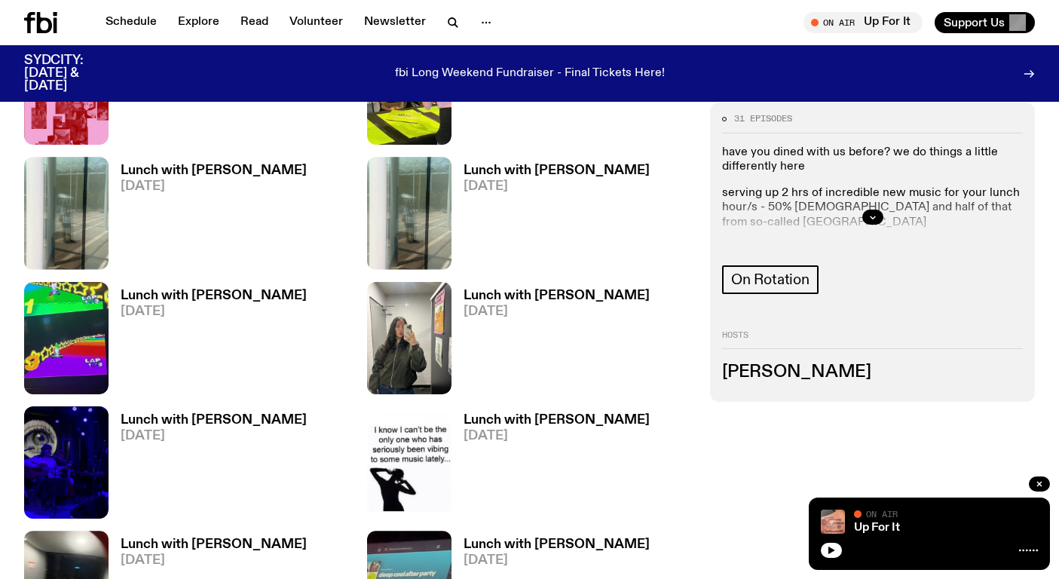
scroll to position [657, 0]
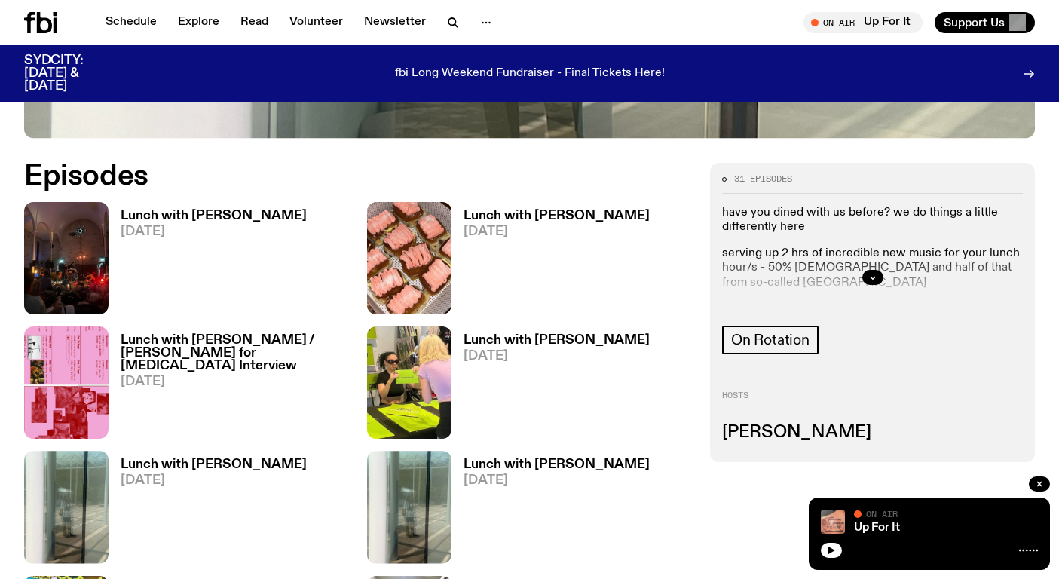
click at [254, 220] on h3 "Lunch with [PERSON_NAME]" at bounding box center [214, 215] width 186 height 13
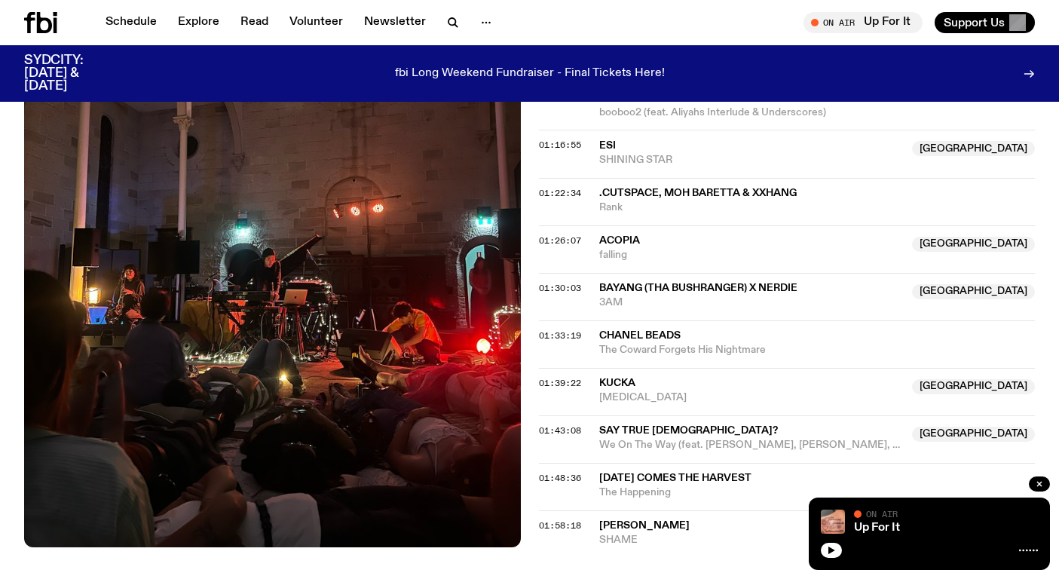
scroll to position [1419, 0]
